Goal: Transaction & Acquisition: Obtain resource

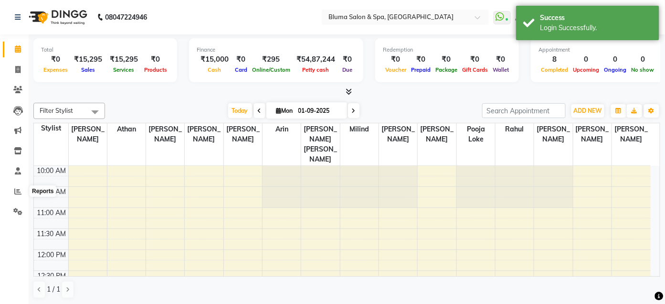
drag, startPoint x: 17, startPoint y: 192, endPoint x: 191, endPoint y: 109, distance: 192.5
click at [191, 109] on div "[DATE] [DATE]" at bounding box center [294, 111] width 368 height 14
click at [20, 190] on icon at bounding box center [17, 191] width 7 height 7
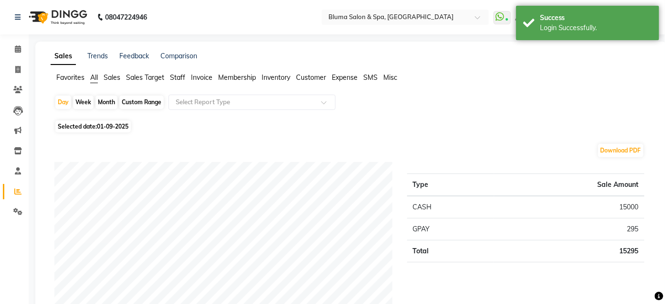
click at [109, 76] on span "Sales" at bounding box center [112, 77] width 17 height 9
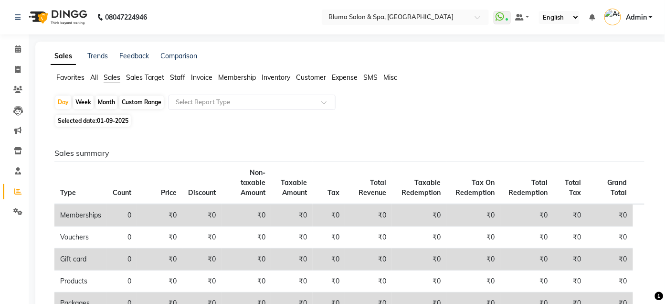
click at [106, 99] on div "Month" at bounding box center [107, 102] width 22 height 13
select select "9"
select select "2025"
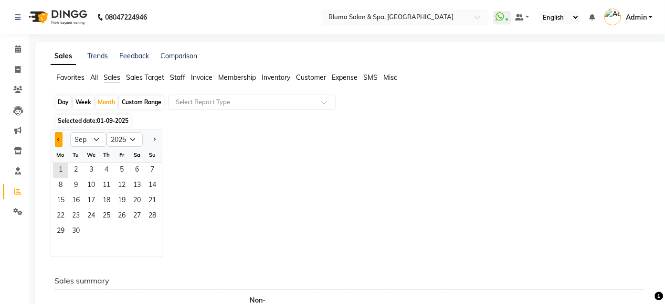
click at [58, 139] on span "Previous month" at bounding box center [58, 139] width 3 height 3
select select "8"
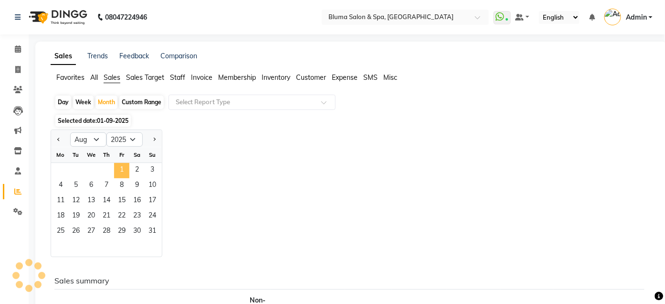
click at [120, 169] on span "1" at bounding box center [121, 170] width 15 height 15
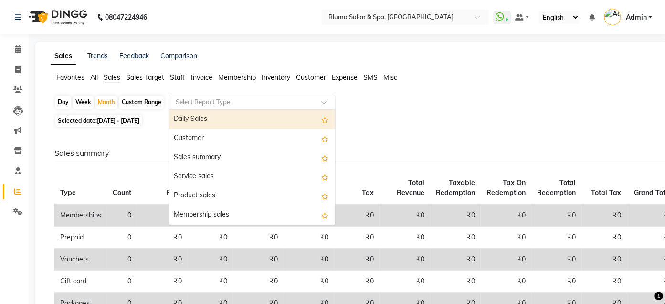
click at [230, 98] on input "text" at bounding box center [243, 102] width 138 height 10
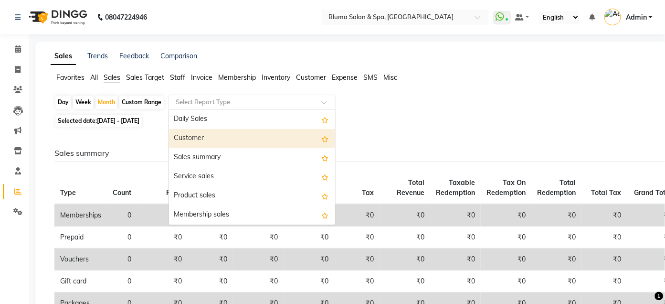
click at [207, 134] on div "Customer" at bounding box center [252, 138] width 166 height 19
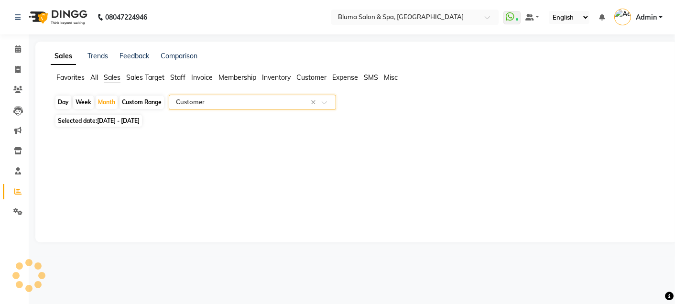
select select "full_report"
select select "csv"
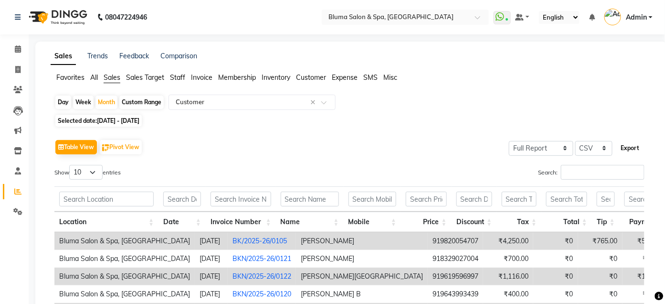
click at [632, 146] on button "Export" at bounding box center [631, 148] width 26 height 16
click at [639, 17] on span "Admin" at bounding box center [636, 17] width 21 height 10
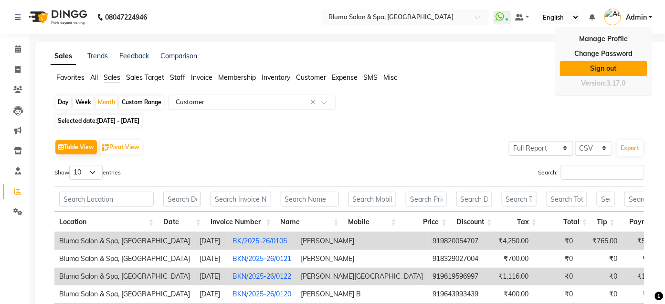
click at [593, 68] on link "Sign out" at bounding box center [603, 68] width 87 height 15
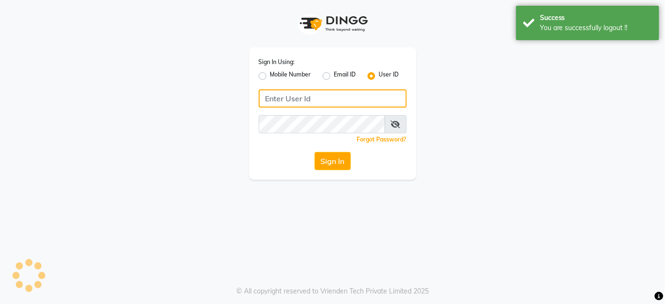
type input "9820033678"
